Goal: Navigation & Orientation: Find specific page/section

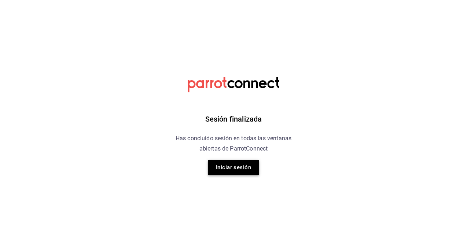
click at [219, 172] on button "Iniciar sesión" at bounding box center [233, 167] width 51 height 15
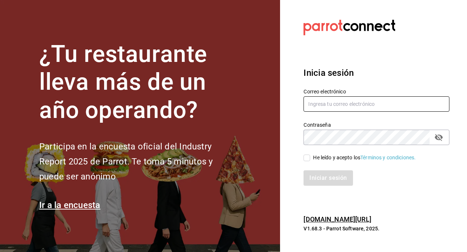
type input "pichi@zabal.mx"
click at [310, 155] on input "He leído y acepto los Términos y condiciones." at bounding box center [306, 158] width 7 height 7
checkbox input "true"
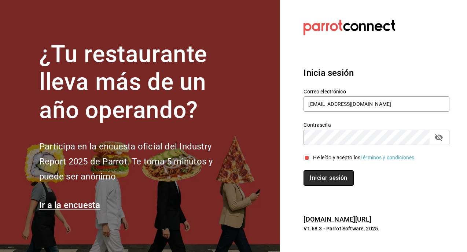
click at [319, 178] on button "Iniciar sesión" at bounding box center [328, 177] width 50 height 15
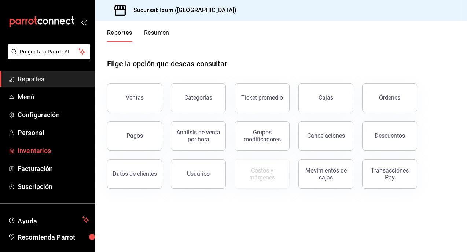
click at [49, 151] on span "Inventarios" at bounding box center [53, 151] width 71 height 10
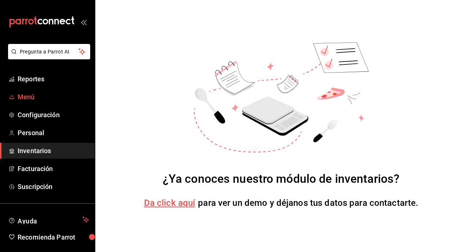
click at [43, 101] on span "Menú" at bounding box center [53, 97] width 71 height 10
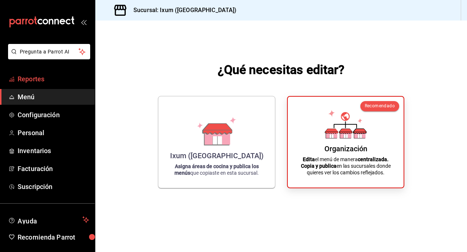
click at [47, 77] on span "Reportes" at bounding box center [53, 79] width 71 height 10
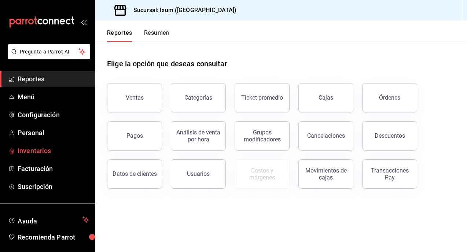
click at [40, 152] on span "Inventarios" at bounding box center [53, 151] width 71 height 10
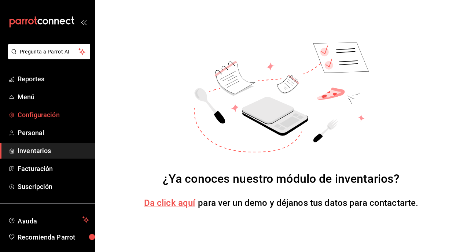
scroll to position [24, 0]
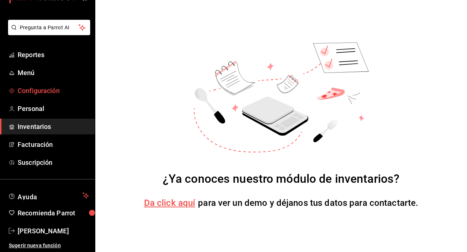
click at [42, 86] on span "Configuración" at bounding box center [53, 91] width 71 height 10
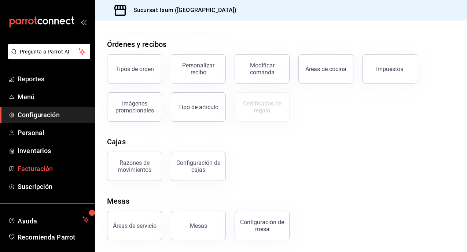
scroll to position [24, 0]
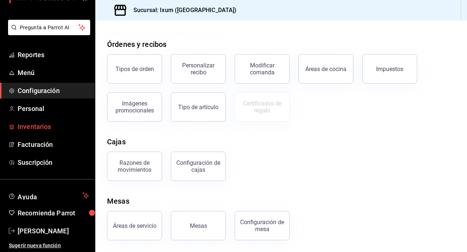
click at [60, 130] on span "Inventarios" at bounding box center [53, 127] width 71 height 10
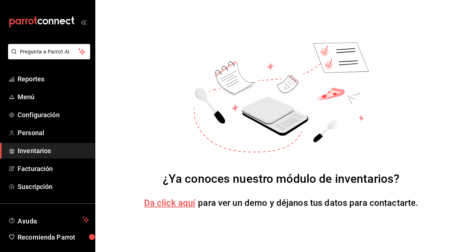
click at [169, 204] on span "Da click aquí" at bounding box center [169, 203] width 51 height 10
